Goal: Register for event/course

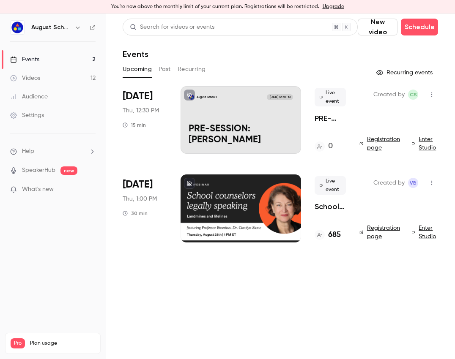
click at [238, 223] on div at bounding box center [240, 209] width 120 height 68
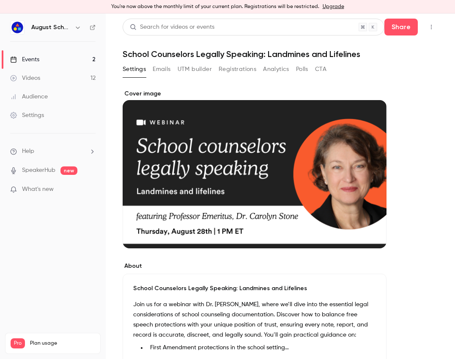
click at [36, 59] on div "Events" at bounding box center [24, 59] width 29 height 8
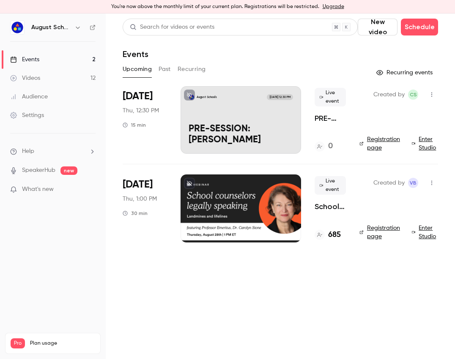
click at [209, 118] on div "August Schools [DATE] 12:30 PM PRE-SESSION: [PERSON_NAME]" at bounding box center [240, 120] width 120 height 68
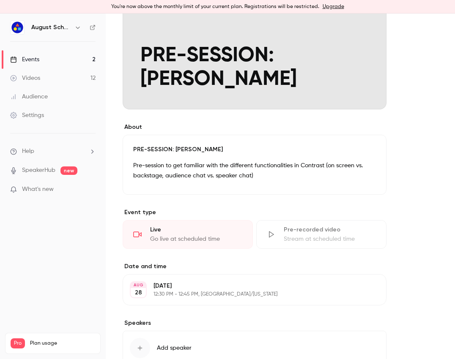
scroll to position [171, 0]
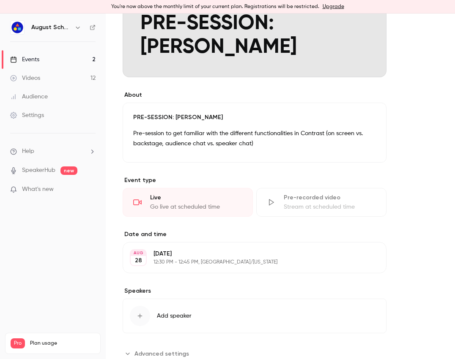
click at [161, 211] on div "Go live at scheduled time" at bounding box center [196, 207] width 92 height 8
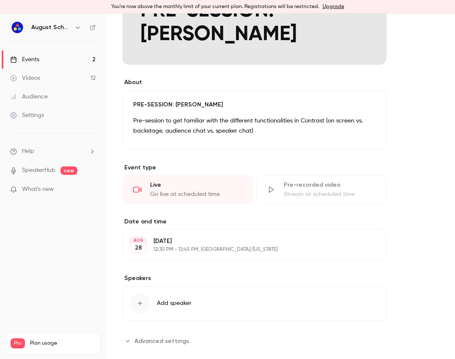
scroll to position [198, 0]
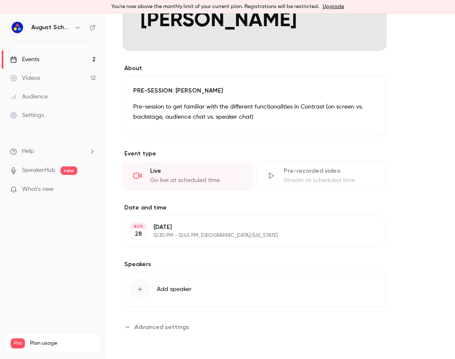
click at [150, 327] on span "Advanced settings" at bounding box center [161, 327] width 55 height 9
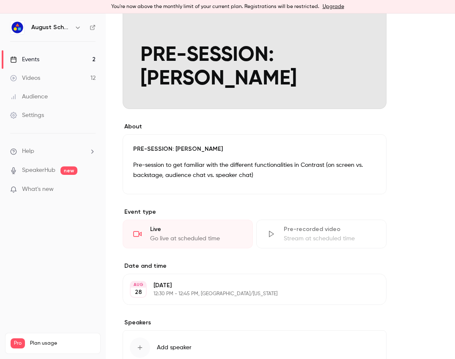
scroll to position [0, 0]
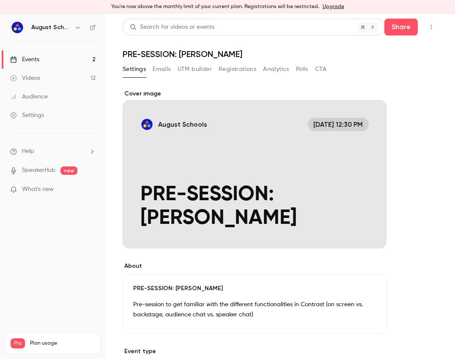
click at [365, 230] on button "August Schools [DATE] 12:30 PM PRE-SESSION: [PERSON_NAME]" at bounding box center [371, 233] width 17 height 17
click at [344, 122] on div "Cover image" at bounding box center [255, 169] width 264 height 159
click at [0, 0] on input "August Schools [DATE] 12:30 PM PRE-SESSION: [PERSON_NAME]" at bounding box center [0, 0] width 0 height 0
click at [38, 113] on div "Settings" at bounding box center [27, 115] width 34 height 8
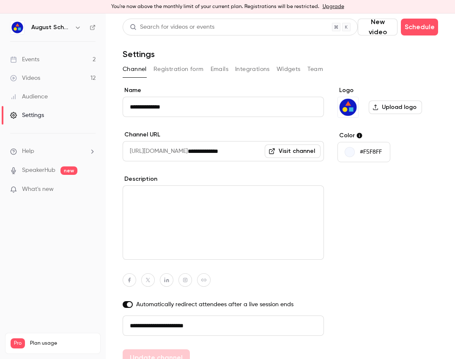
click at [38, 81] on div "Videos" at bounding box center [25, 78] width 30 height 8
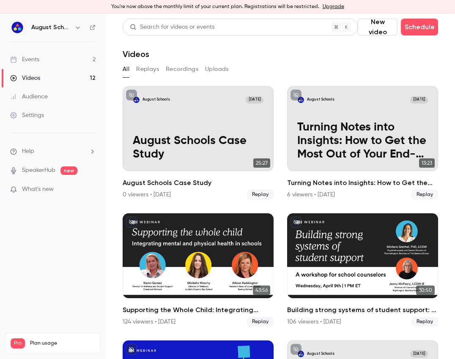
click at [38, 61] on div "Events" at bounding box center [24, 59] width 29 height 8
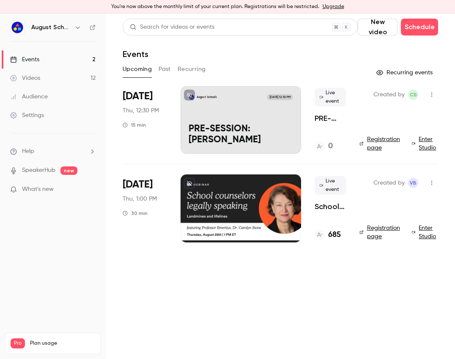
click at [433, 146] on link "Enter Studio" at bounding box center [425, 143] width 27 height 17
click at [435, 94] on button "button" at bounding box center [432, 95] width 14 height 14
click at [36, 79] on div at bounding box center [227, 179] width 455 height 359
click at [36, 79] on div "Videos" at bounding box center [25, 78] width 30 height 8
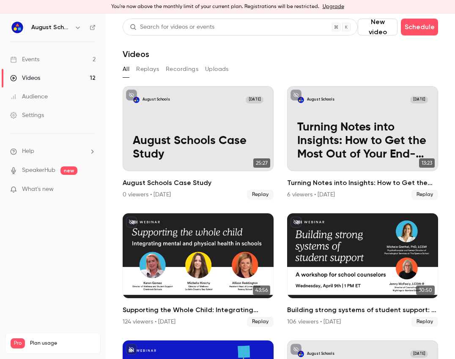
click at [36, 116] on div "Settings" at bounding box center [27, 115] width 34 height 8
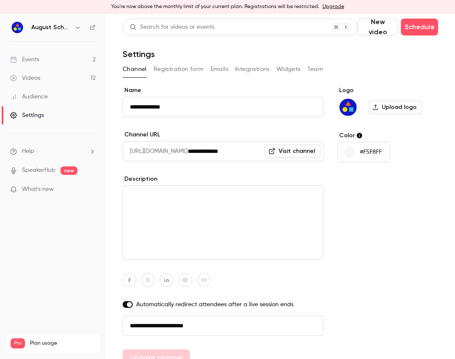
click at [250, 76] on button "Integrations" at bounding box center [252, 70] width 35 height 14
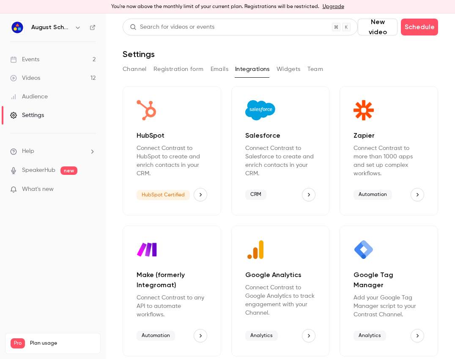
click at [44, 174] on link "SpeakerHub" at bounding box center [38, 170] width 33 height 9
click at [77, 28] on icon "button" at bounding box center [78, 28] width 4 height 2
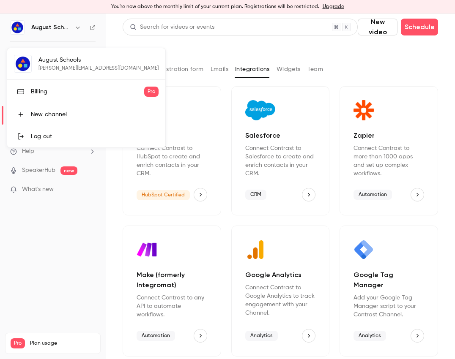
click at [77, 28] on div at bounding box center [227, 179] width 455 height 359
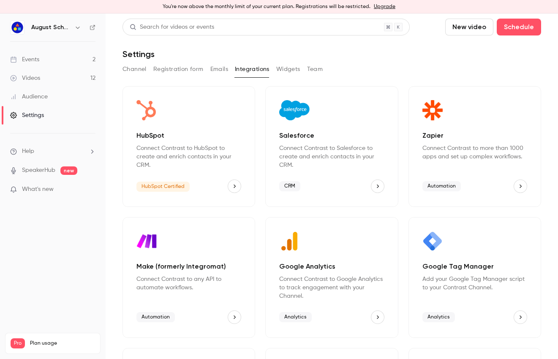
click at [38, 63] on div "Events" at bounding box center [24, 59] width 29 height 8
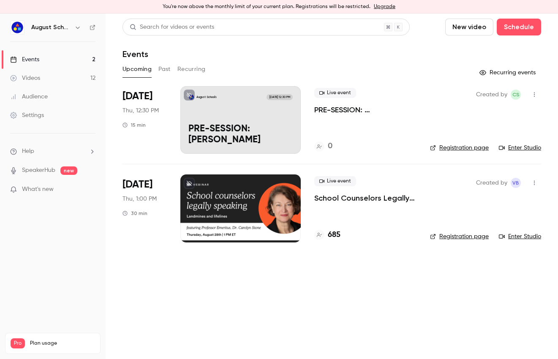
click at [454, 149] on link "Enter Studio" at bounding box center [520, 148] width 42 height 8
click at [454, 236] on link "Enter Studio" at bounding box center [520, 236] width 42 height 8
